Goal: Transaction & Acquisition: Book appointment/travel/reservation

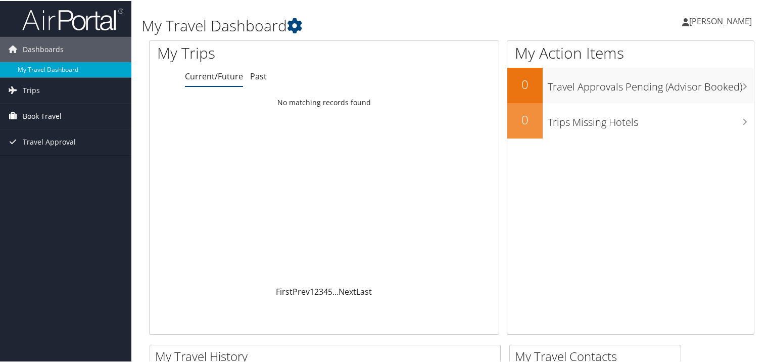
click at [46, 108] on span "Book Travel" at bounding box center [42, 115] width 39 height 25
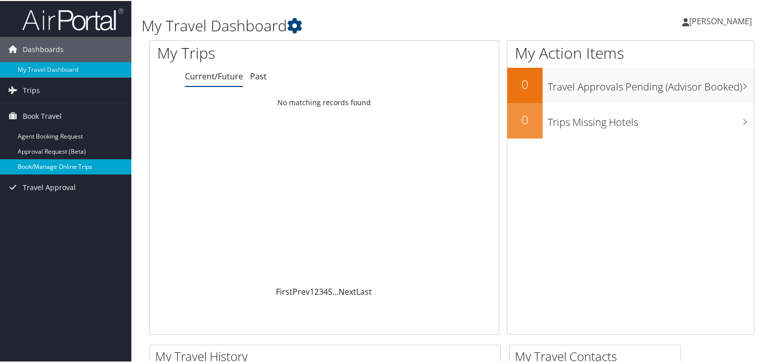
click at [53, 163] on link "Book/Manage Online Trips" at bounding box center [65, 165] width 131 height 15
